Goal: Communication & Community: Share content

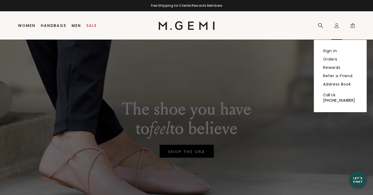
click at [338, 27] on icon at bounding box center [337, 27] width 4 height 2
click at [331, 52] on link "Sign In" at bounding box center [330, 50] width 14 height 5
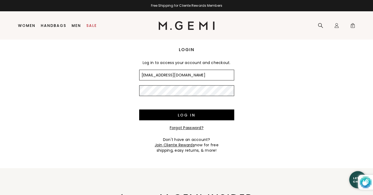
type input "[EMAIL_ADDRESS][DOMAIN_NAME]"
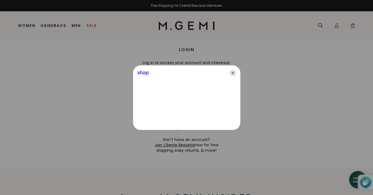
click at [234, 73] on icon "Close" at bounding box center [233, 73] width 6 height 6
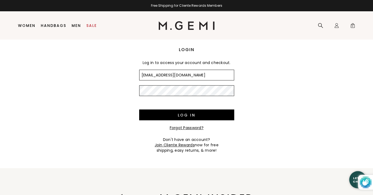
click at [139, 109] on input "Log in" at bounding box center [186, 114] width 95 height 11
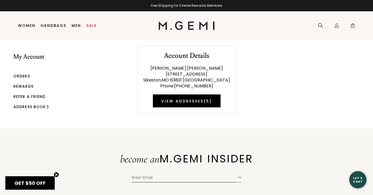
click at [34, 96] on link "Refer a Friend" at bounding box center [29, 96] width 32 height 5
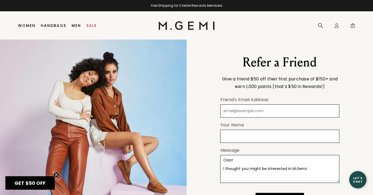
click at [255, 108] on input "Friend's Email Address" at bounding box center [279, 110] width 119 height 13
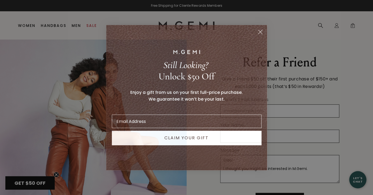
click at [262, 31] on circle "Close dialog" at bounding box center [260, 31] width 9 height 9
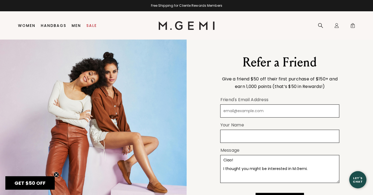
click at [280, 112] on input "Friend's Email Address" at bounding box center [279, 110] width 119 height 13
click at [232, 110] on input "webdeb957@gmail.com" at bounding box center [279, 110] width 119 height 13
click at [241, 110] on input "webbdeb957@gmail.com" at bounding box center [279, 110] width 119 height 13
type input "webbdeb1957@gmail.com"
click at [252, 133] on input "Your Name" at bounding box center [279, 135] width 119 height 13
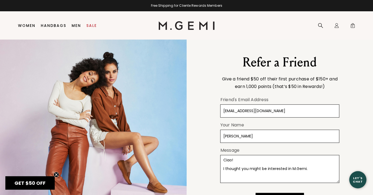
type input "[PERSON_NAME]"
drag, startPoint x: 240, startPoint y: 159, endPoint x: 252, endPoint y: 163, distance: 12.9
click at [240, 159] on textarea "Ciao! I thought you might be interested in M.Gemi." at bounding box center [279, 169] width 119 height 28
click at [318, 169] on textarea "Ciao! I thought you might be interested in M.Gemi." at bounding box center [279, 169] width 119 height 28
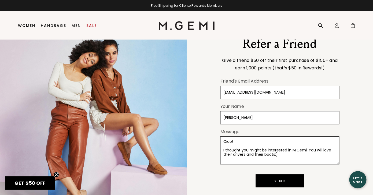
scroll to position [15, 0]
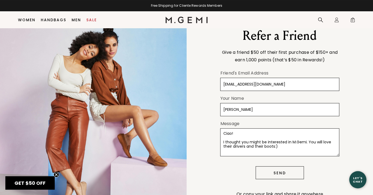
type textarea "Ciao! I thought you might be interested in M.Gemi. You will love their drivers …"
click at [286, 171] on button "Send" at bounding box center [280, 172] width 48 height 13
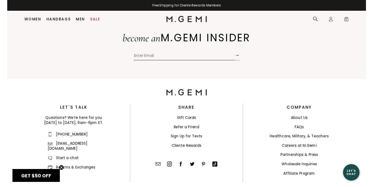
scroll to position [267, 0]
